Goal: Task Accomplishment & Management: Use online tool/utility

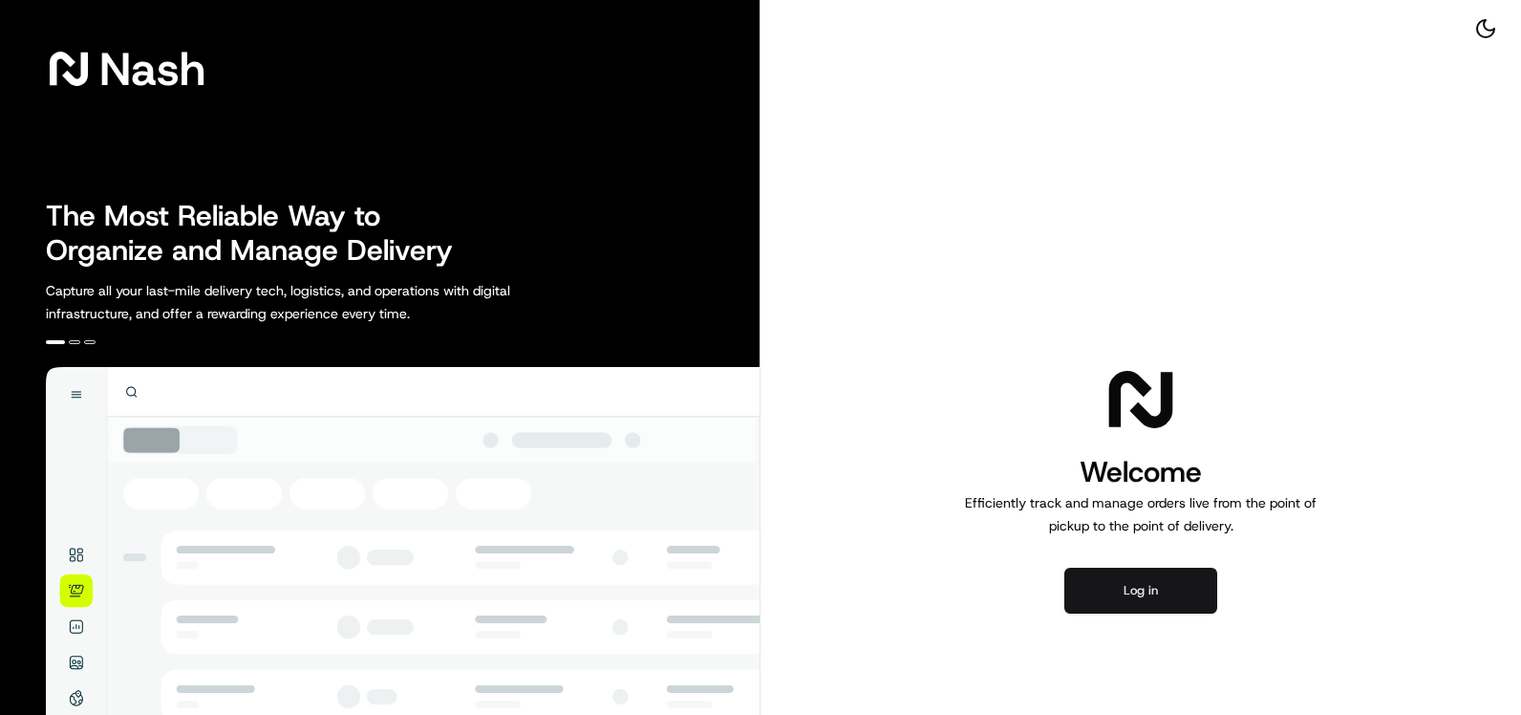
click at [1147, 597] on button "Log in" at bounding box center [1141, 591] width 153 height 46
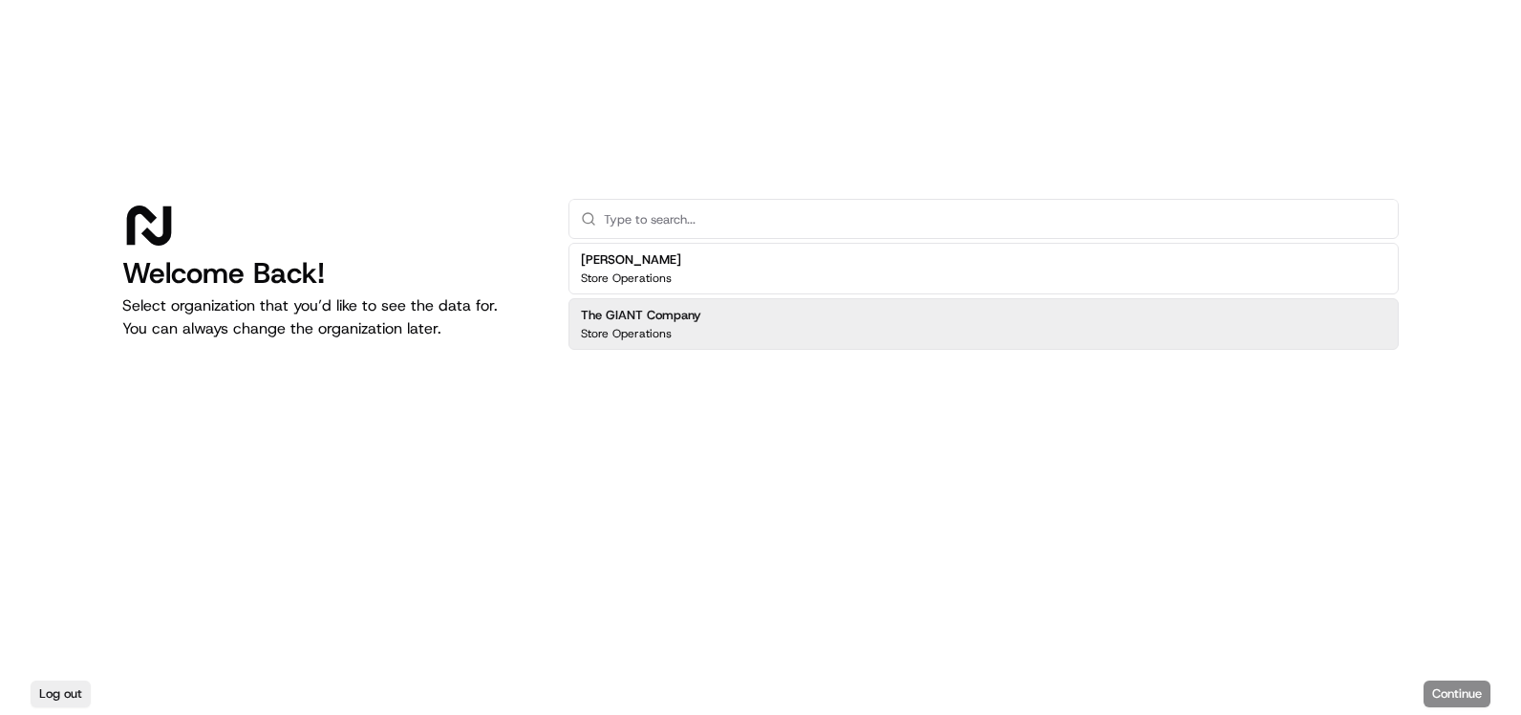
click at [801, 324] on div "The GIANT Company Store Operations" at bounding box center [984, 324] width 830 height 52
click at [1479, 680] on button "Continue" at bounding box center [1457, 693] width 67 height 27
